Goal: Transaction & Acquisition: Obtain resource

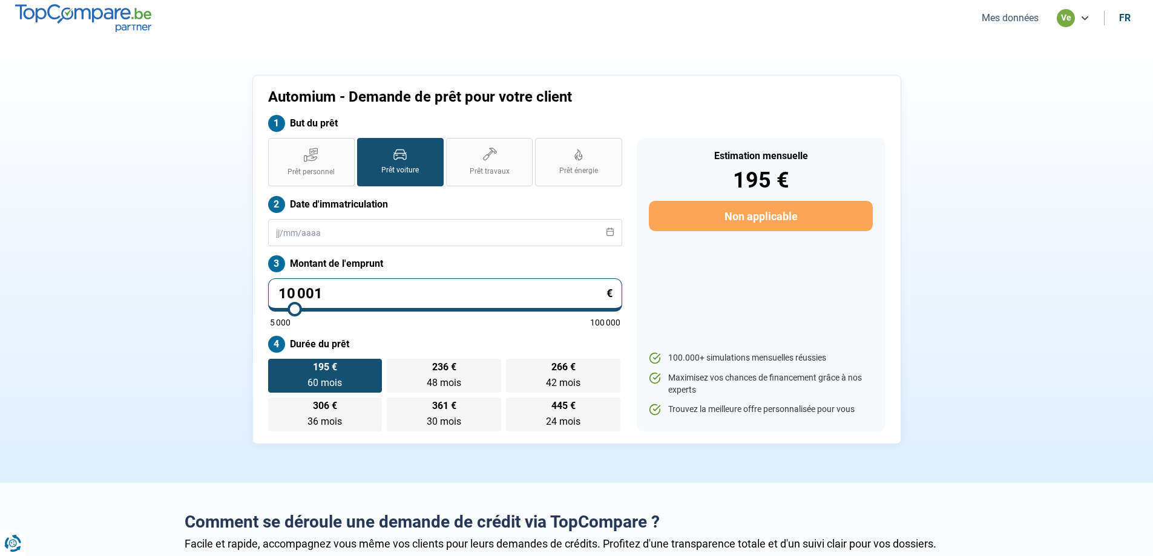
drag, startPoint x: 403, startPoint y: 292, endPoint x: 206, endPoint y: 295, distance: 197.3
click at [206, 295] on div "Automium - Demande de prêt pour votre client But du prêt Prêt personnel Prêt vo…" at bounding box center [576, 259] width 799 height 369
type input "0"
type input "5000"
type input "2"
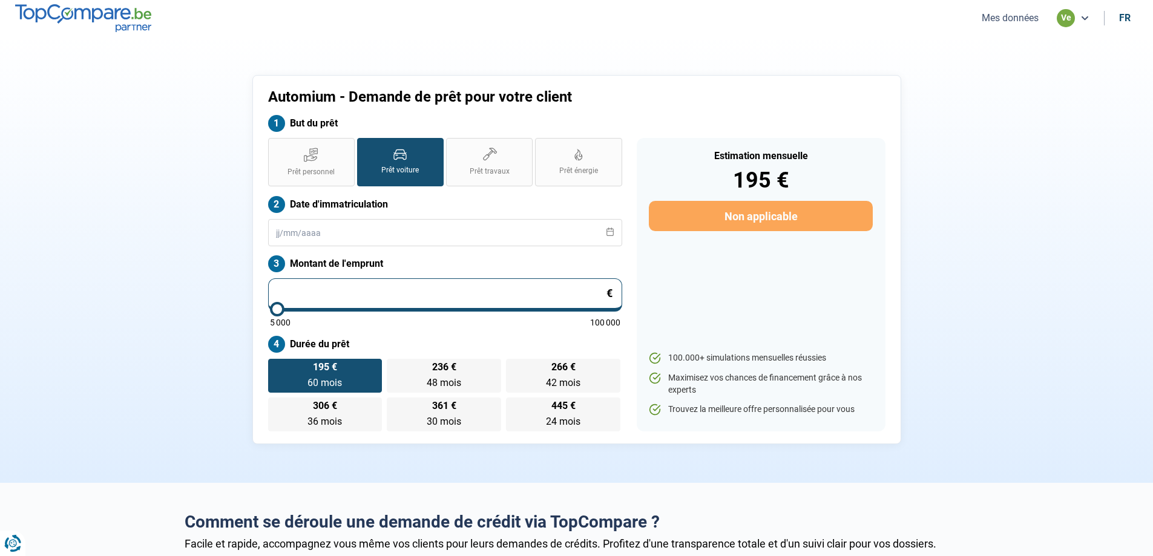
type input "5000"
type input "26"
type input "5000"
type input "267"
type input "5000"
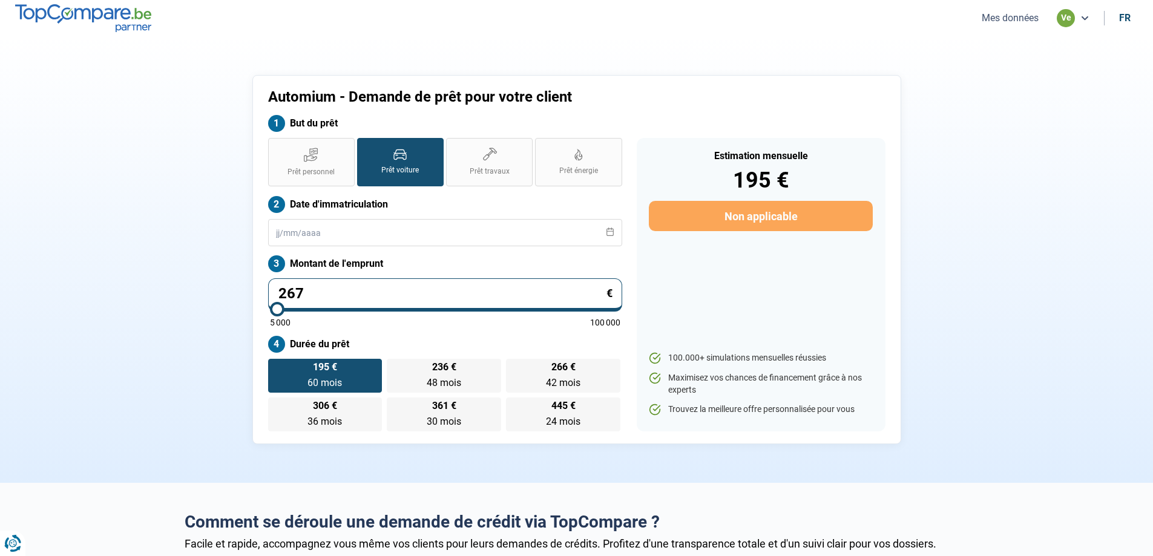
type input "2 670"
type input "5000"
type input "26 700"
type input "26750"
type input "26 700"
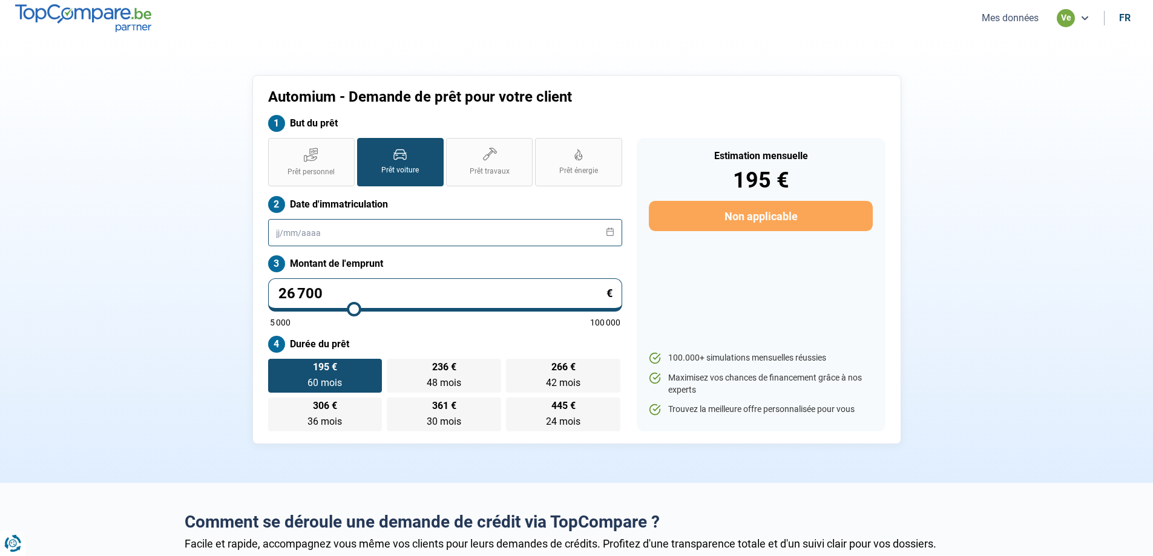
type input "26750"
click at [476, 233] on input "text" at bounding box center [445, 232] width 354 height 27
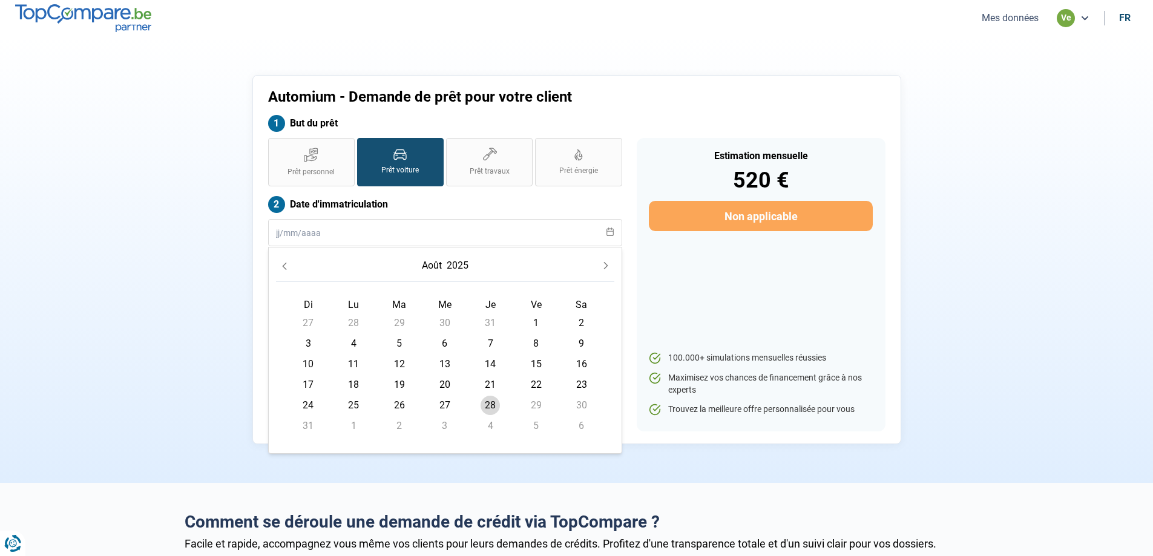
click at [640, 292] on div "Estimation mensuelle 520 € Non applicable 100.000+ simulations mensuelles réuss…" at bounding box center [760, 284] width 249 height 293
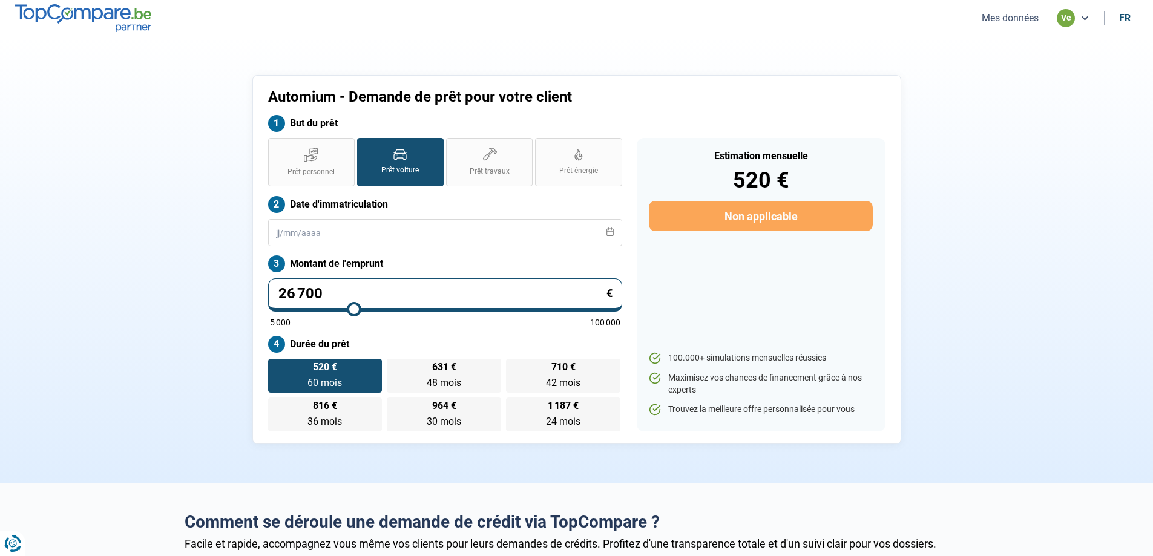
type input "27 000"
type input "27000"
type input "27 500"
type input "27500"
type input "27 750"
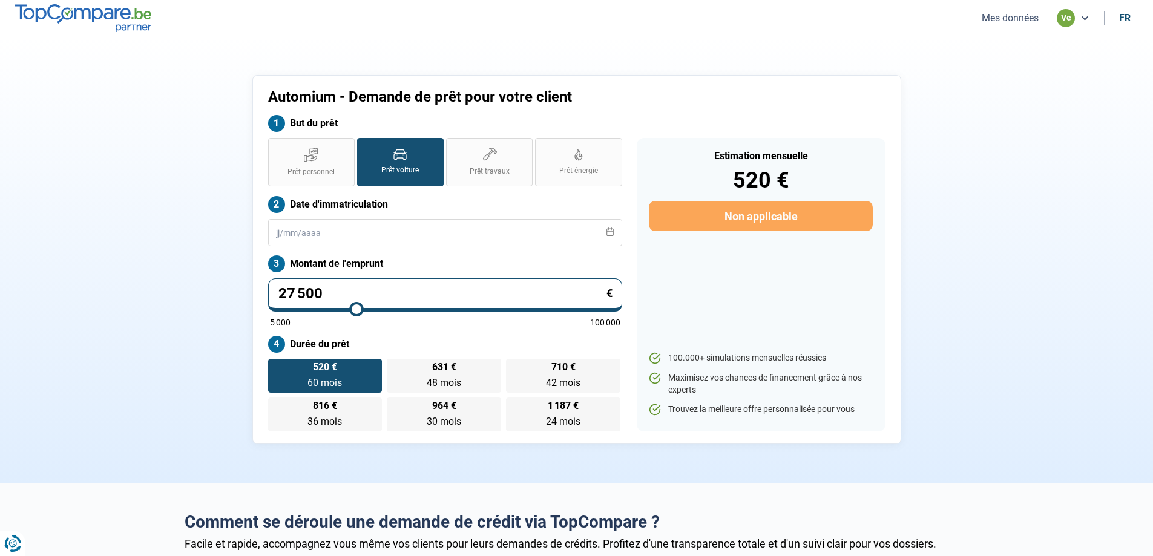
type input "27750"
type input "28 250"
type input "28250"
type input "28 750"
type input "28750"
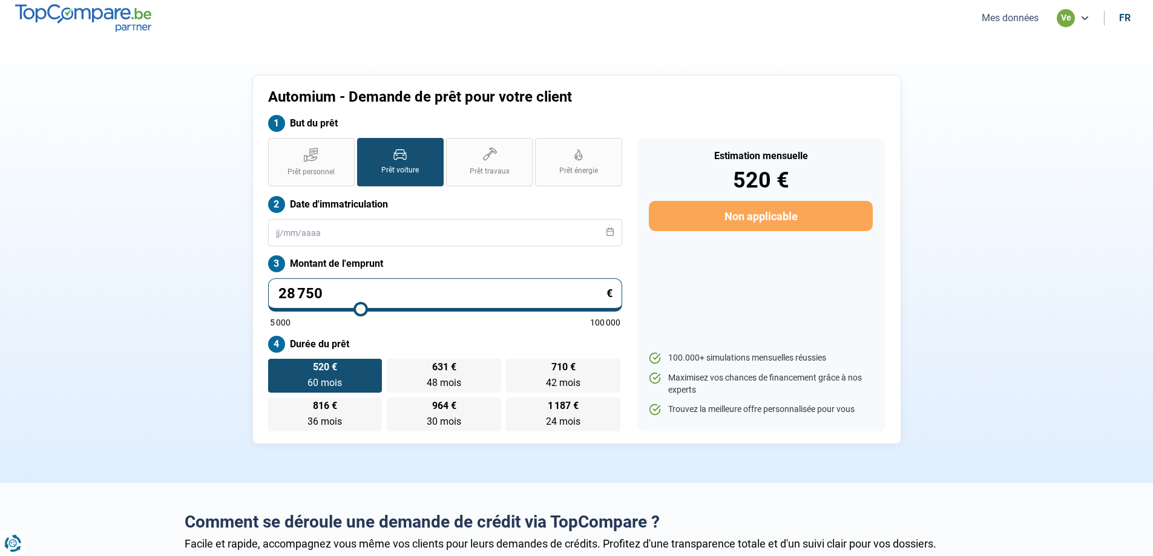
type input "29 500"
type input "29500"
type input "29 750"
type input "29750"
type input "30 000"
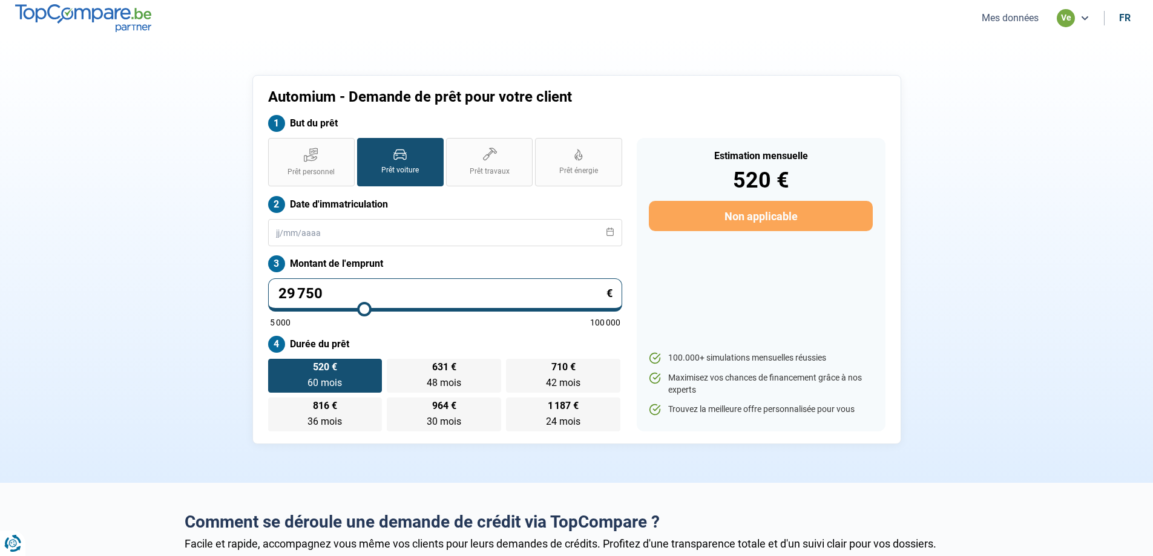
type input "30000"
type input "30 250"
type input "30250"
type input "30 000"
type input "30000"
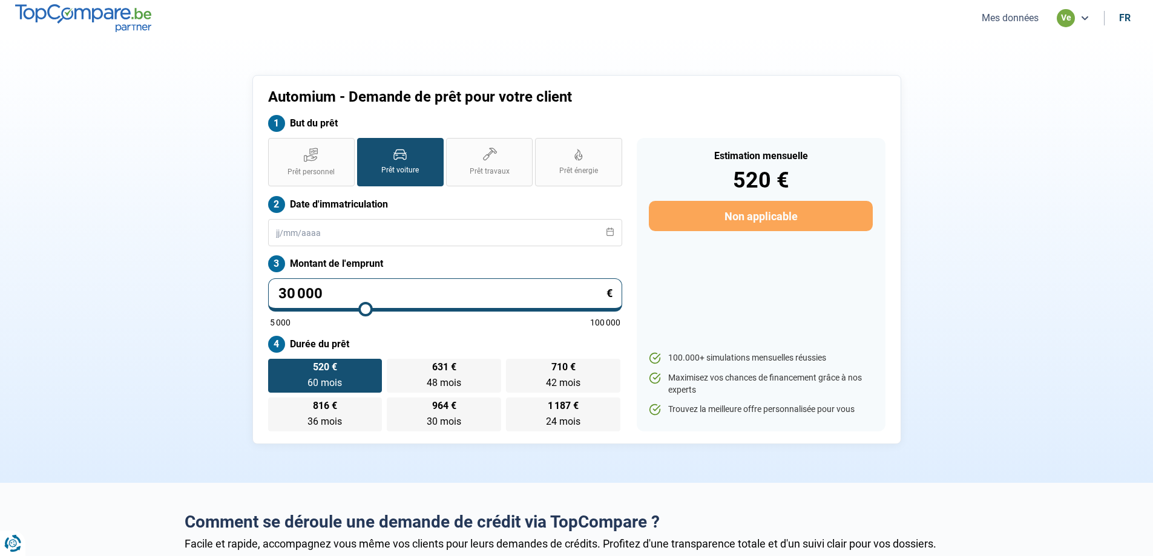
type input "29 000"
type input "29000"
type input "27 750"
type input "27750"
type input "27 000"
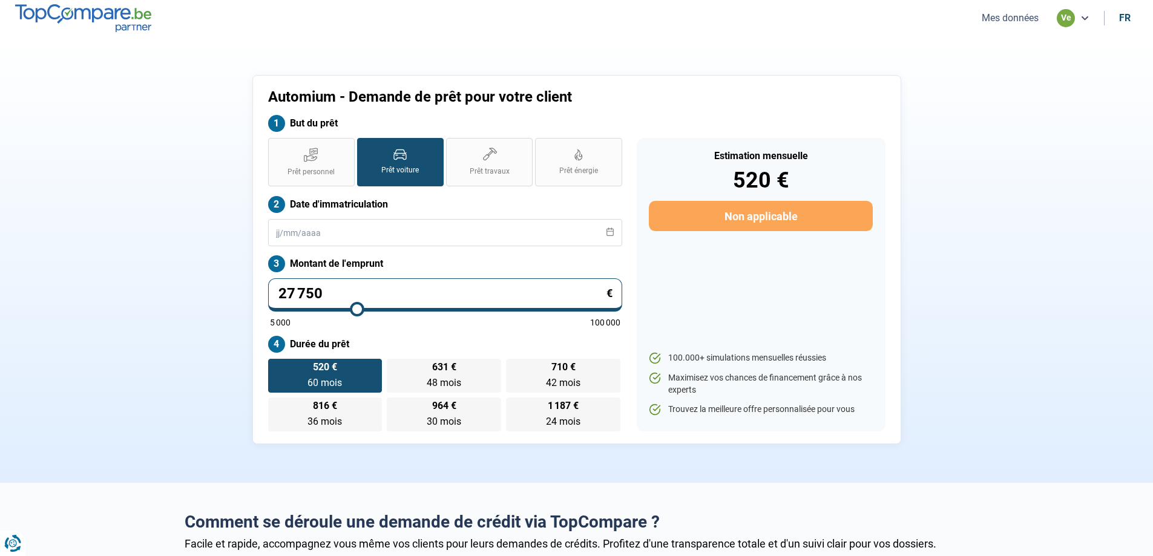
type input "27000"
type input "26 500"
type input "26500"
type input "26 250"
type input "26250"
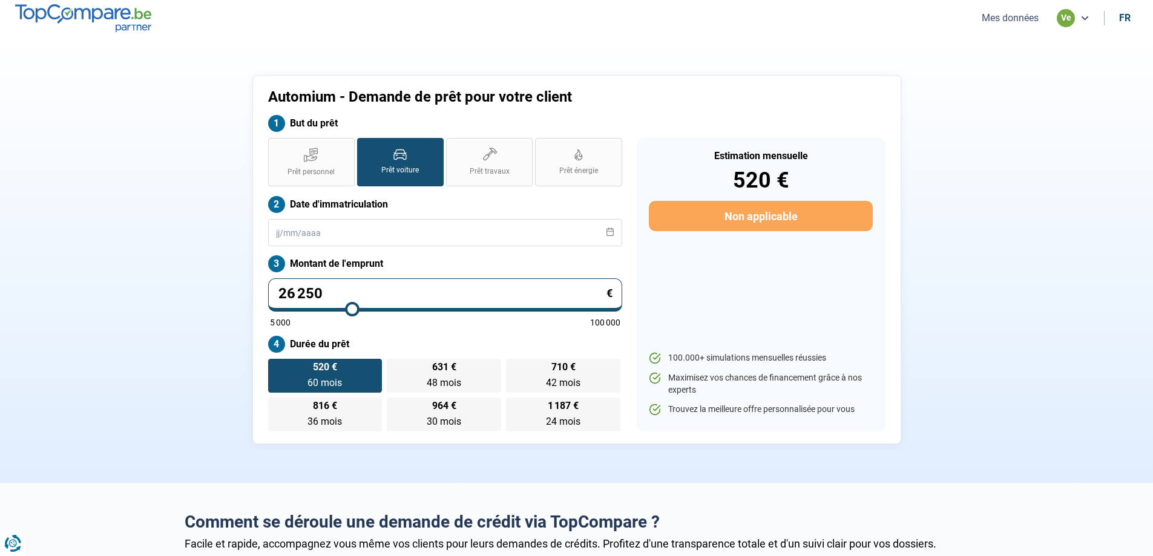
type input "26 000"
type input "26000"
type input "25 750"
type input "25750"
type input "25 500"
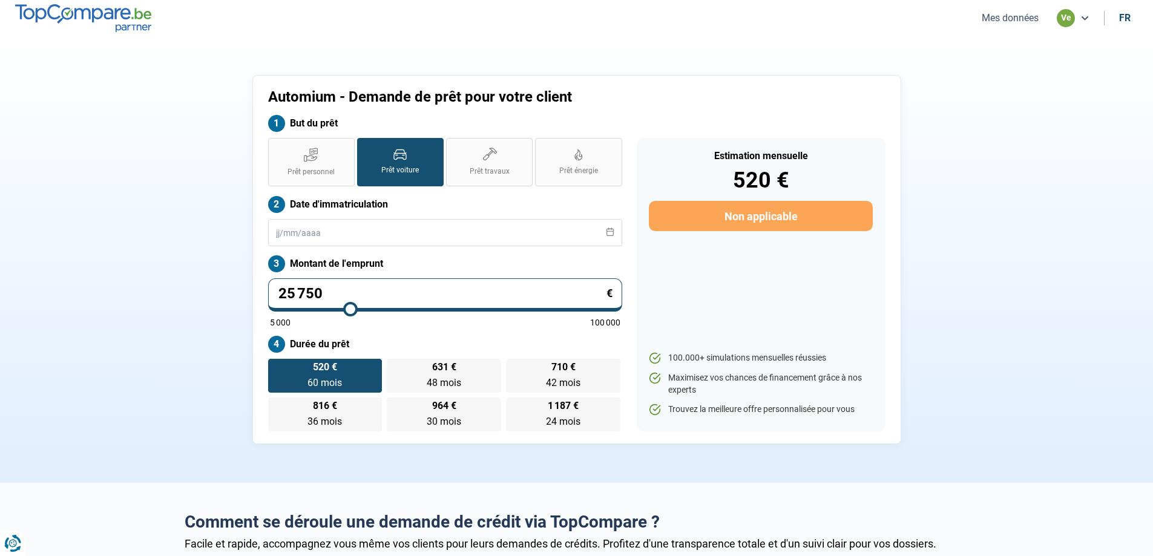
type input "25500"
type input "25 250"
type input "25250"
type input "24 750"
type input "24750"
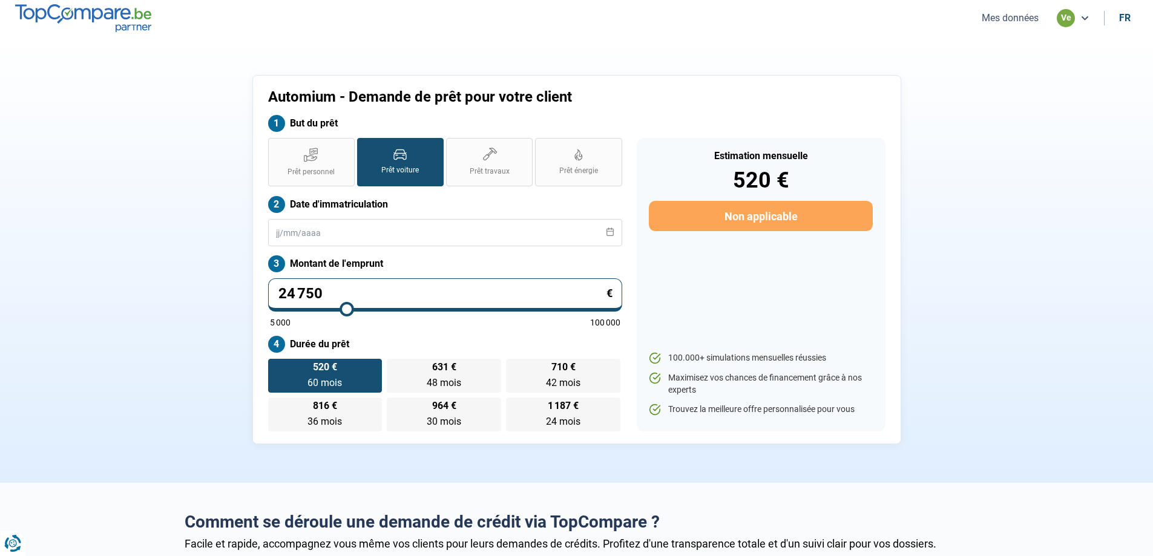
type input "24 250"
type input "24250"
type input "24 000"
type input "24000"
type input "24 750"
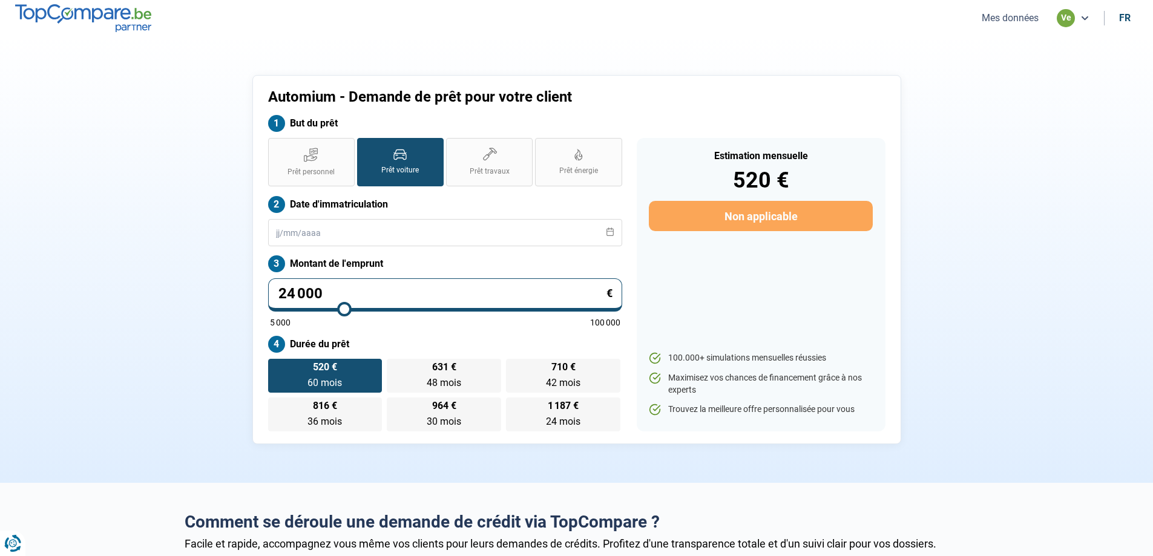
type input "24750"
type input "25 250"
type input "25250"
type input "25 750"
type input "25750"
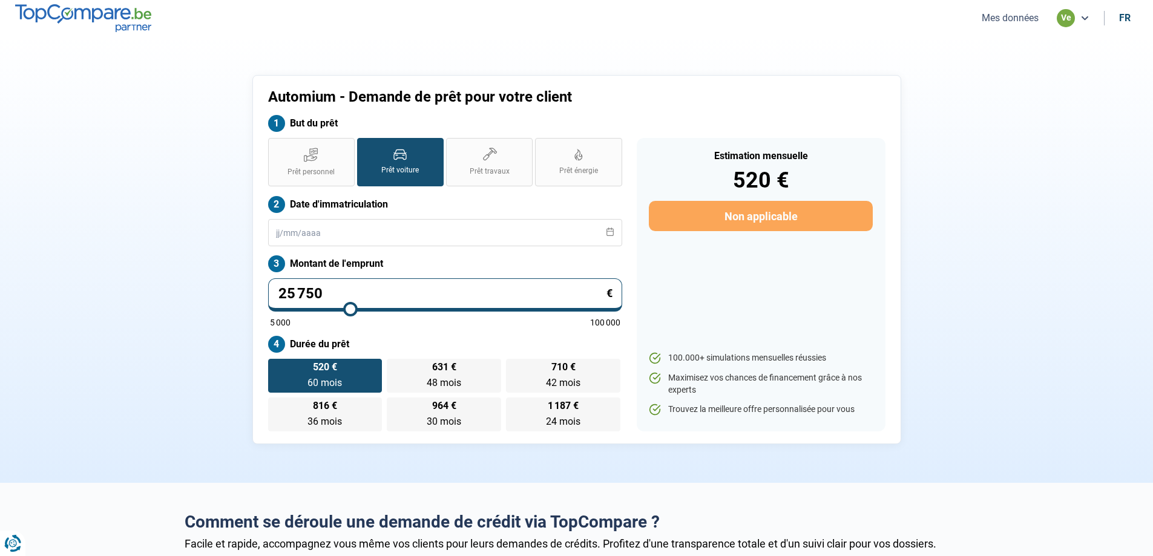
type input "26 000"
type input "26000"
type input "26 250"
type input "26250"
type input "26 500"
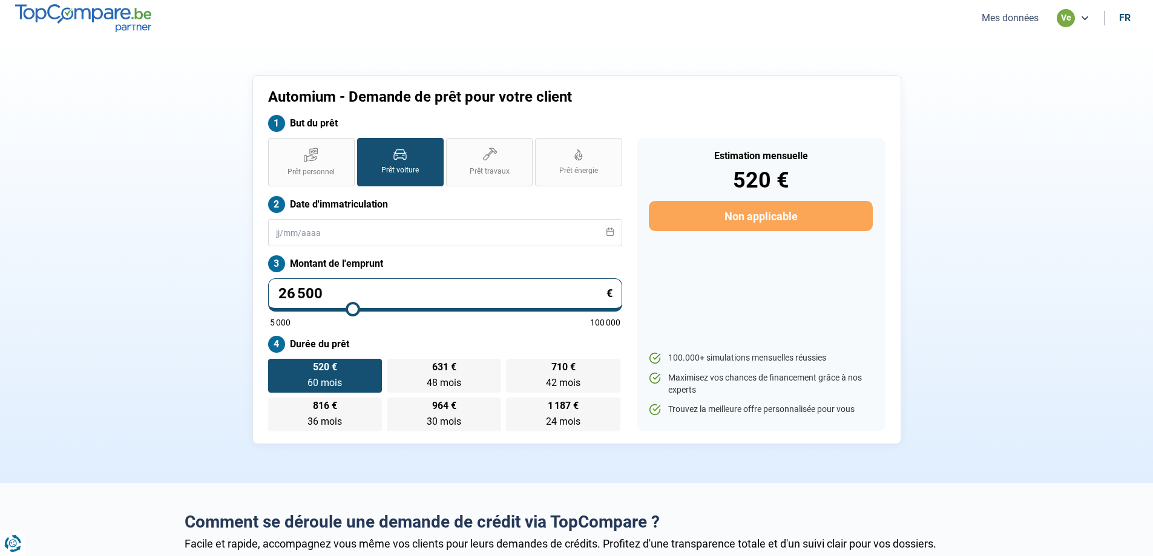
type input "26500"
click at [353, 309] on input "range" at bounding box center [445, 309] width 350 height 2
